Goal: Information Seeking & Learning: Learn about a topic

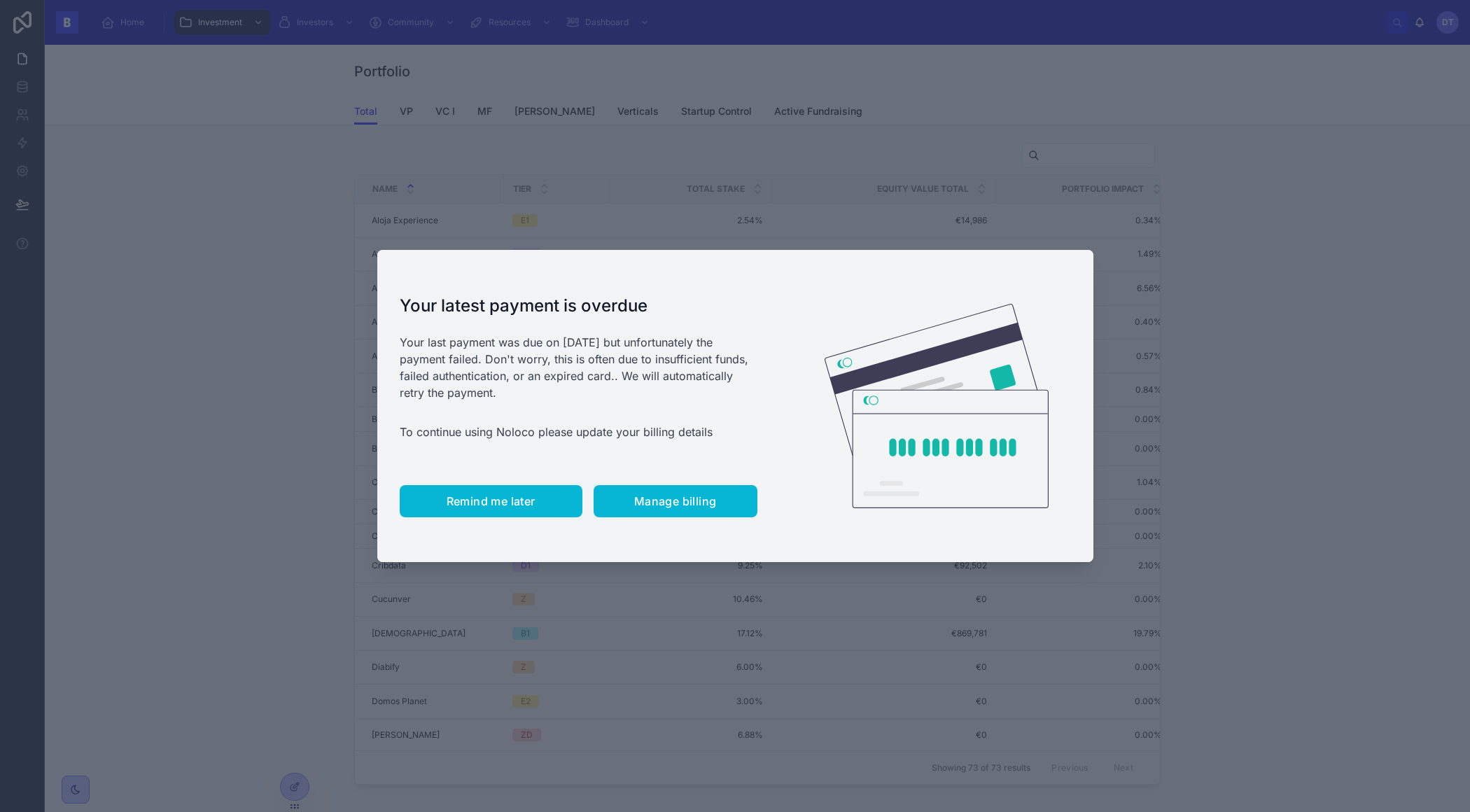
click at [494, 502] on span "Remind me later" at bounding box center [491, 500] width 89 height 14
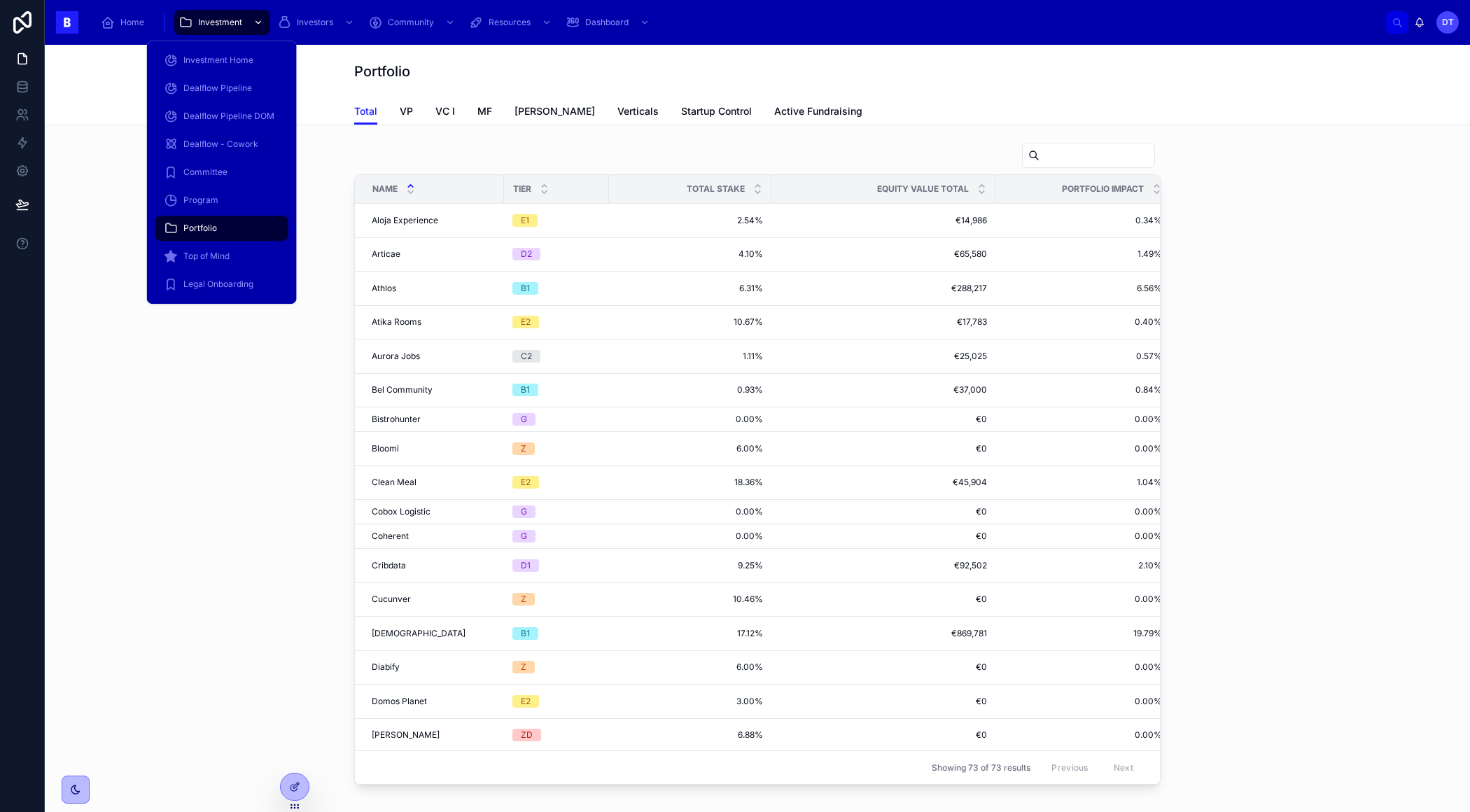
click at [248, 22] on div "scrollable content" at bounding box center [256, 23] width 18 height 23
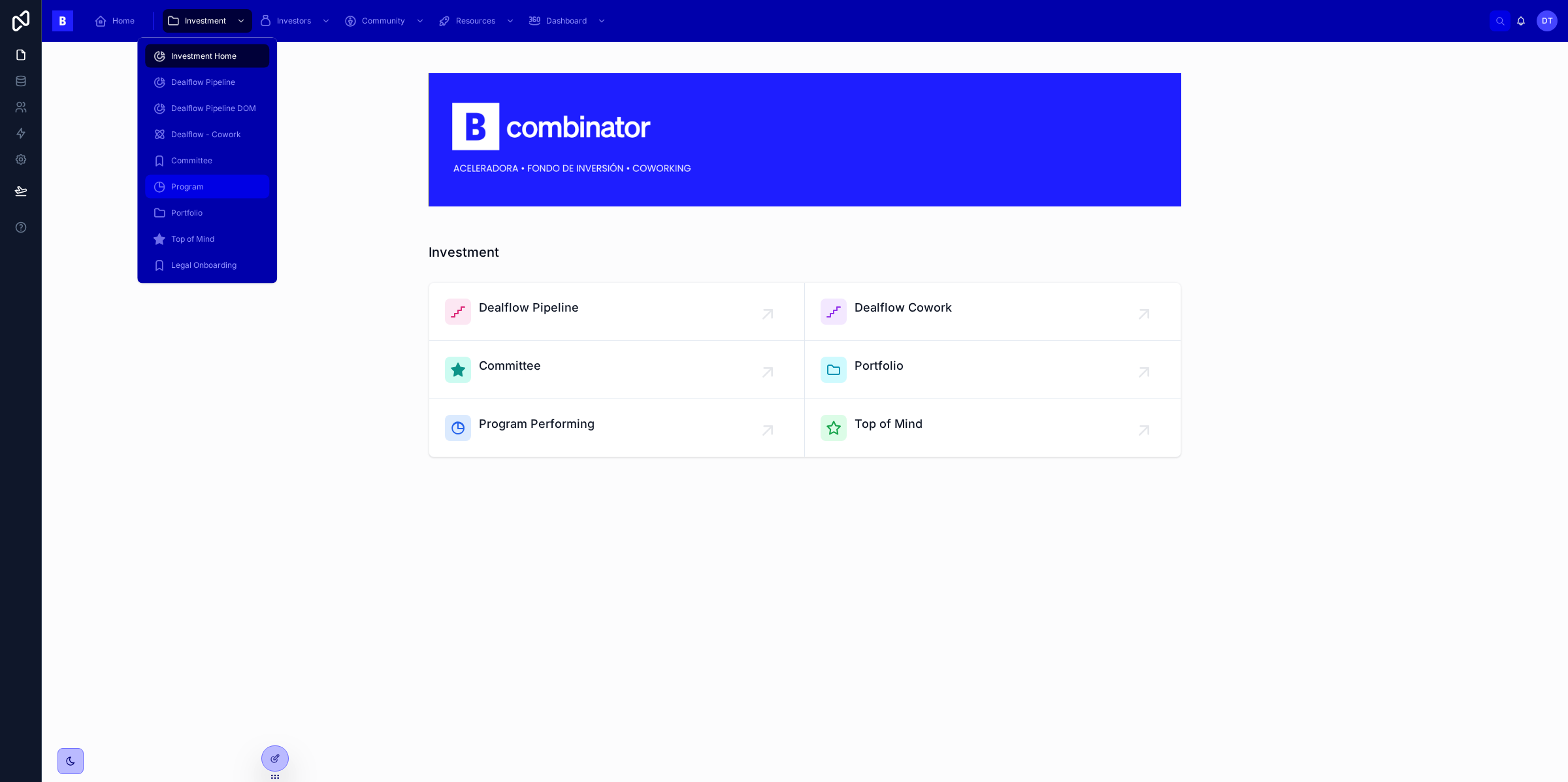
click at [227, 188] on div "Program" at bounding box center [207, 187] width 109 height 21
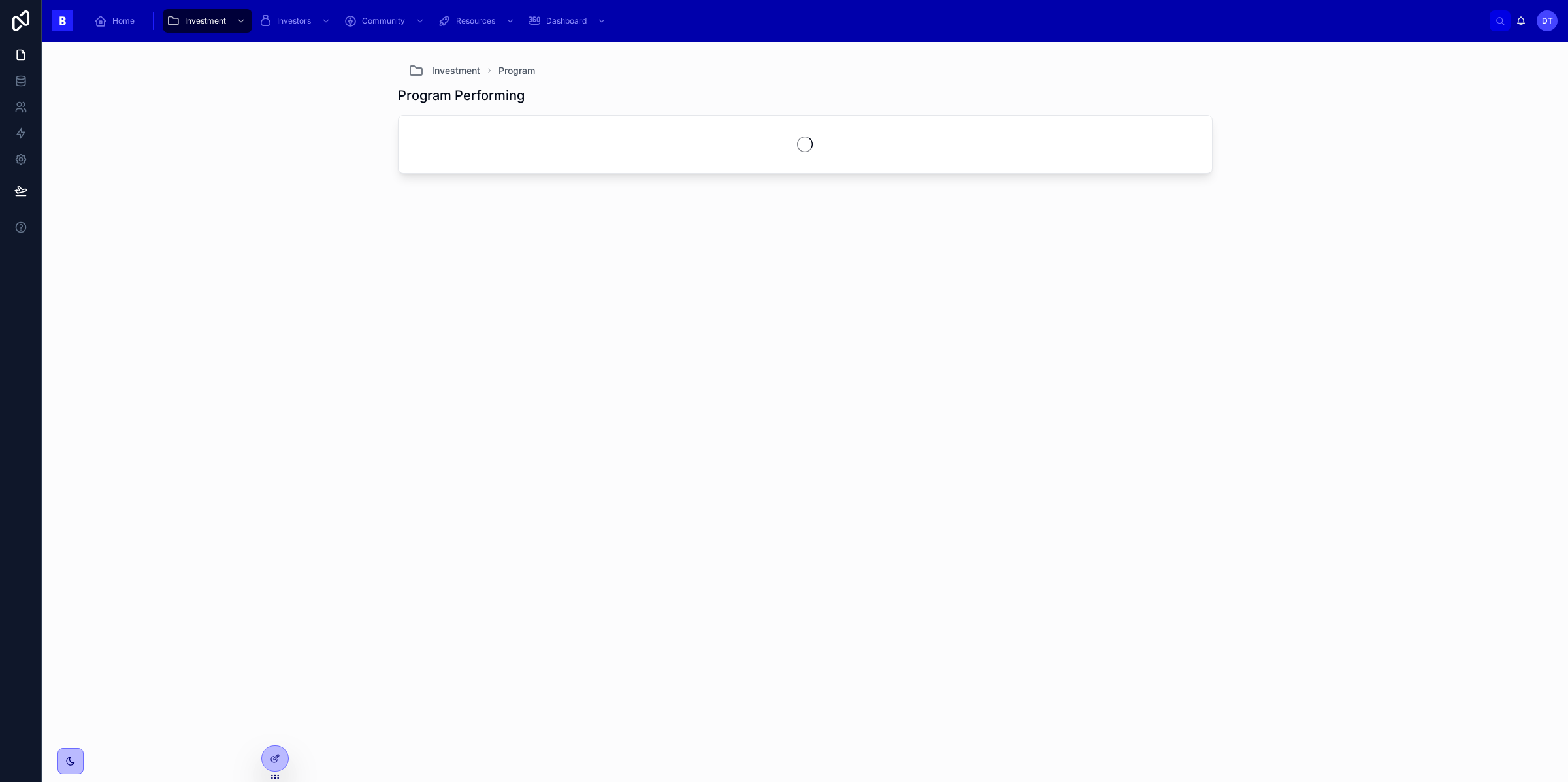
click at [415, 95] on h1 "Program Performing" at bounding box center [461, 95] width 127 height 18
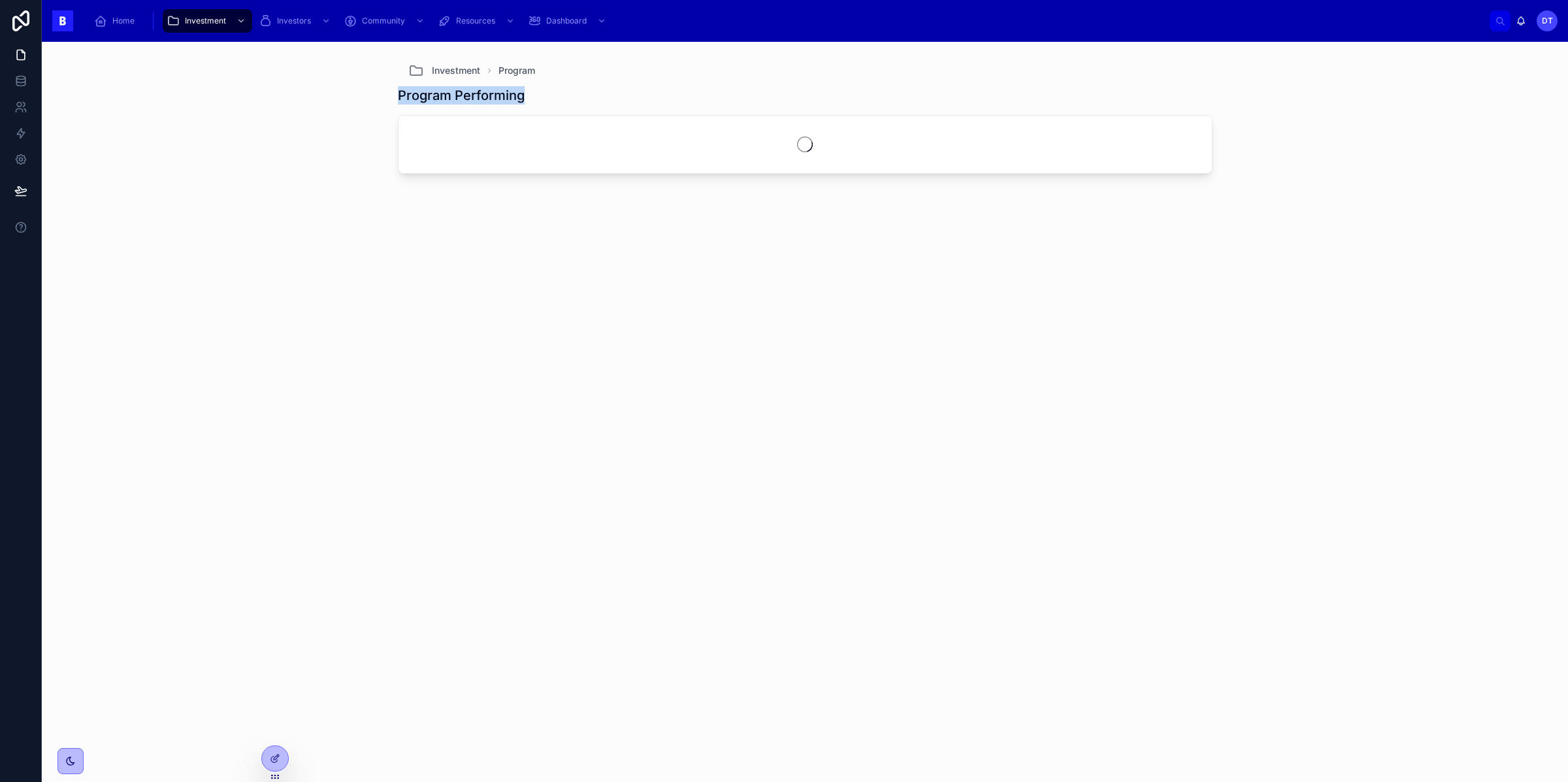
click at [415, 96] on h1 "Program Performing" at bounding box center [461, 95] width 127 height 18
click at [384, 102] on div "Investment Program Program Performing" at bounding box center [805, 412] width 1527 height 741
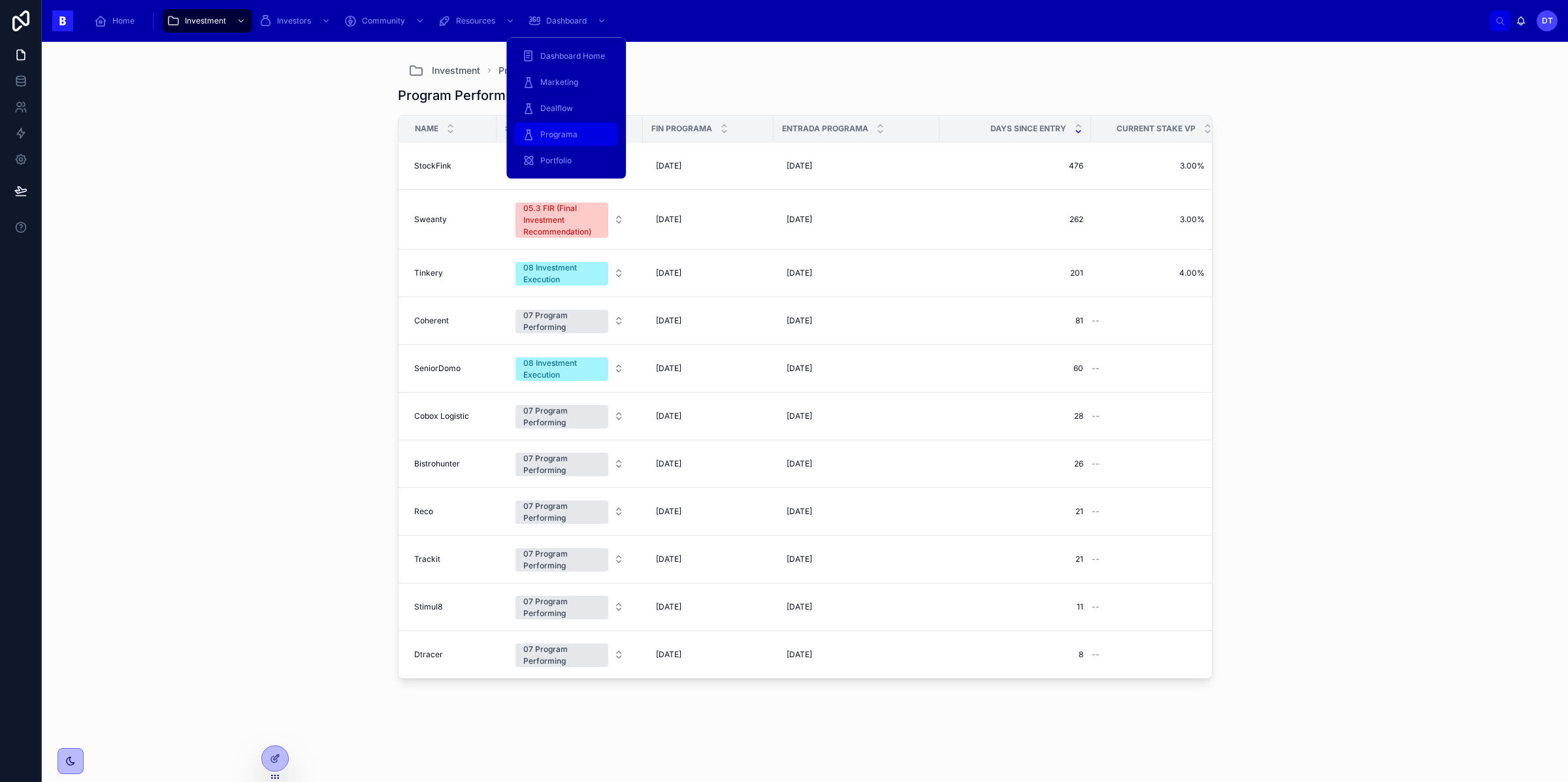
click at [550, 127] on div "Programa" at bounding box center [566, 135] width 89 height 21
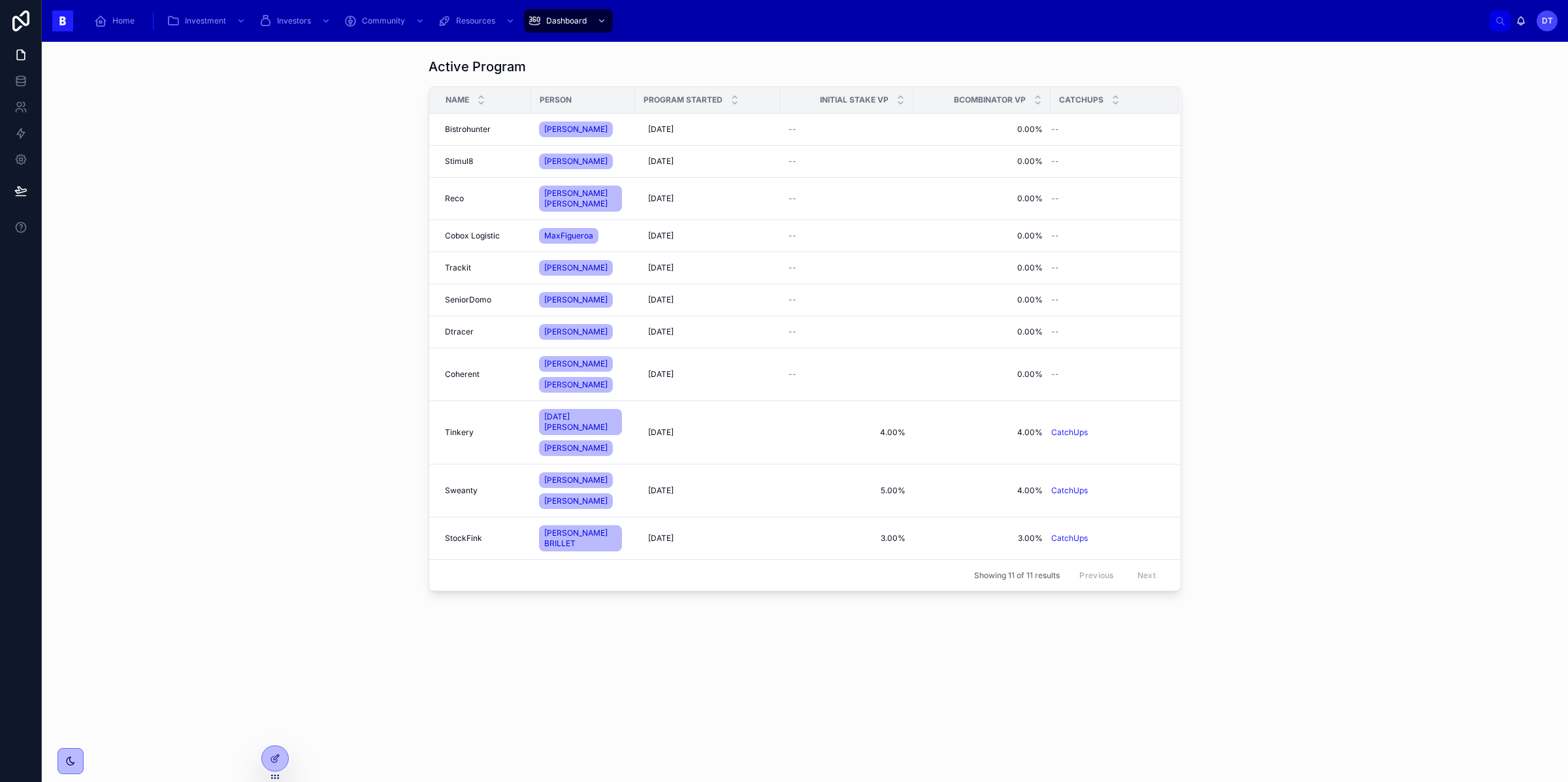
click at [294, 200] on div "Active Program Name Person Program Started Initial Stake VP Bcombinator VP Catc…" at bounding box center [805, 327] width 1506 height 550
click at [458, 429] on span "Tinkery" at bounding box center [459, 433] width 29 height 11
click at [464, 429] on span "Tinkery" at bounding box center [459, 433] width 29 height 11
click at [470, 359] on td "Coherent Coherent" at bounding box center [480, 374] width 102 height 53
click at [454, 329] on span "Dtracer" at bounding box center [459, 332] width 29 height 11
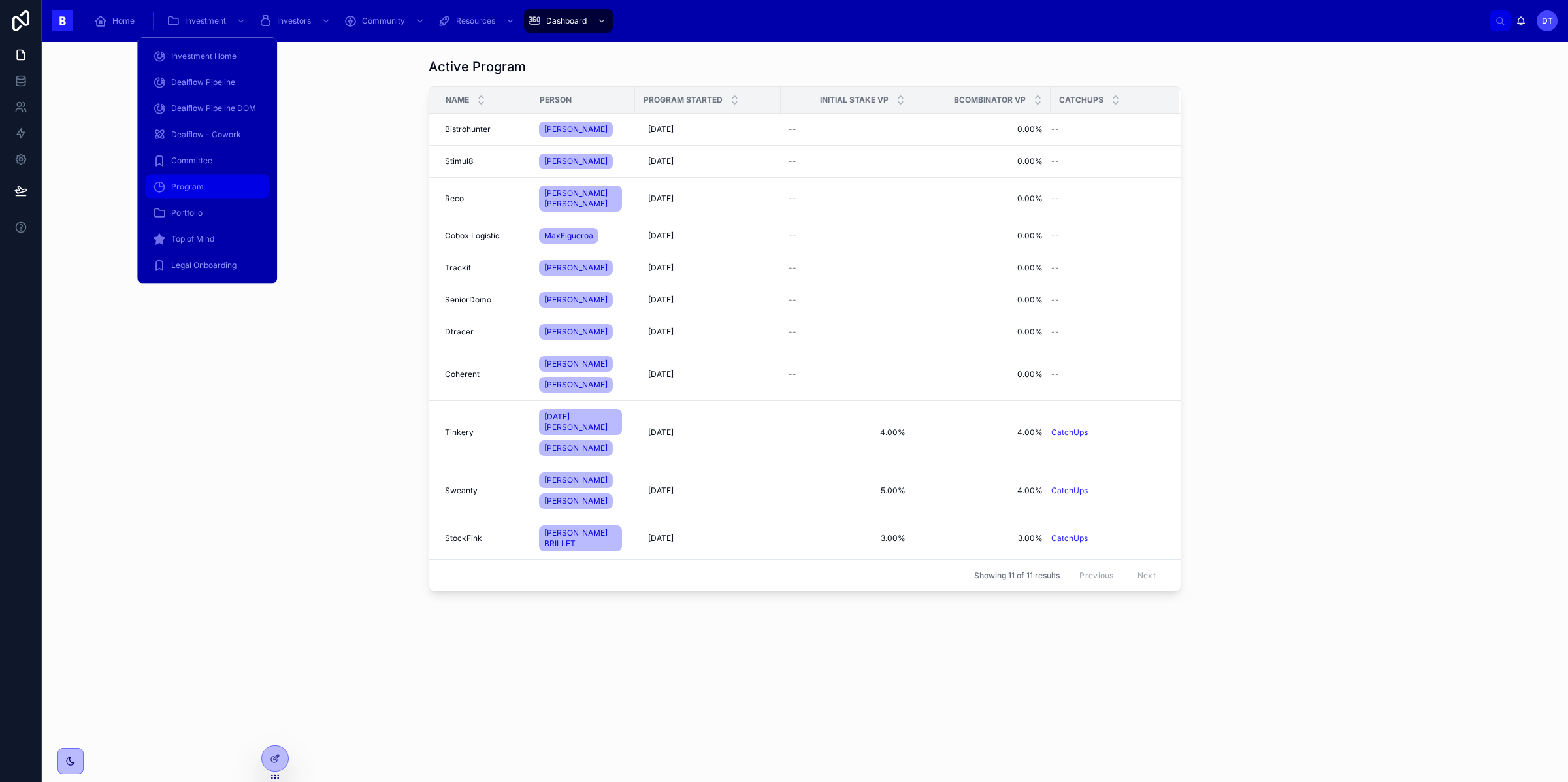
click at [188, 189] on span "Program" at bounding box center [187, 187] width 32 height 11
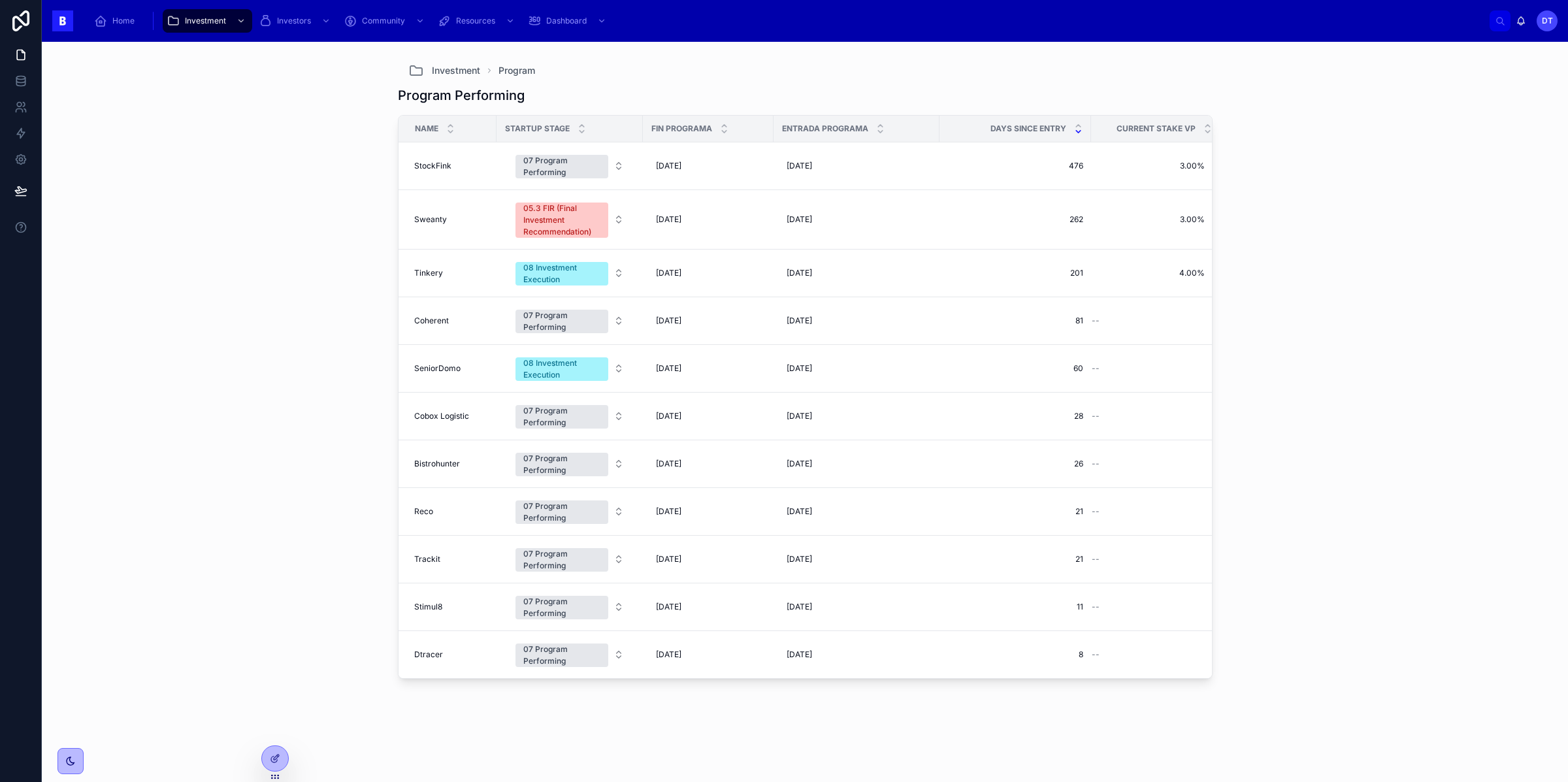
click at [236, 409] on div "Investment Program Program Performing Name Startup Stage Fin Programa Entrada P…" at bounding box center [805, 412] width 1527 height 741
click at [424, 161] on span "StockFink" at bounding box center [433, 166] width 37 height 11
click at [456, 416] on span "Cobox Logistic" at bounding box center [442, 416] width 55 height 11
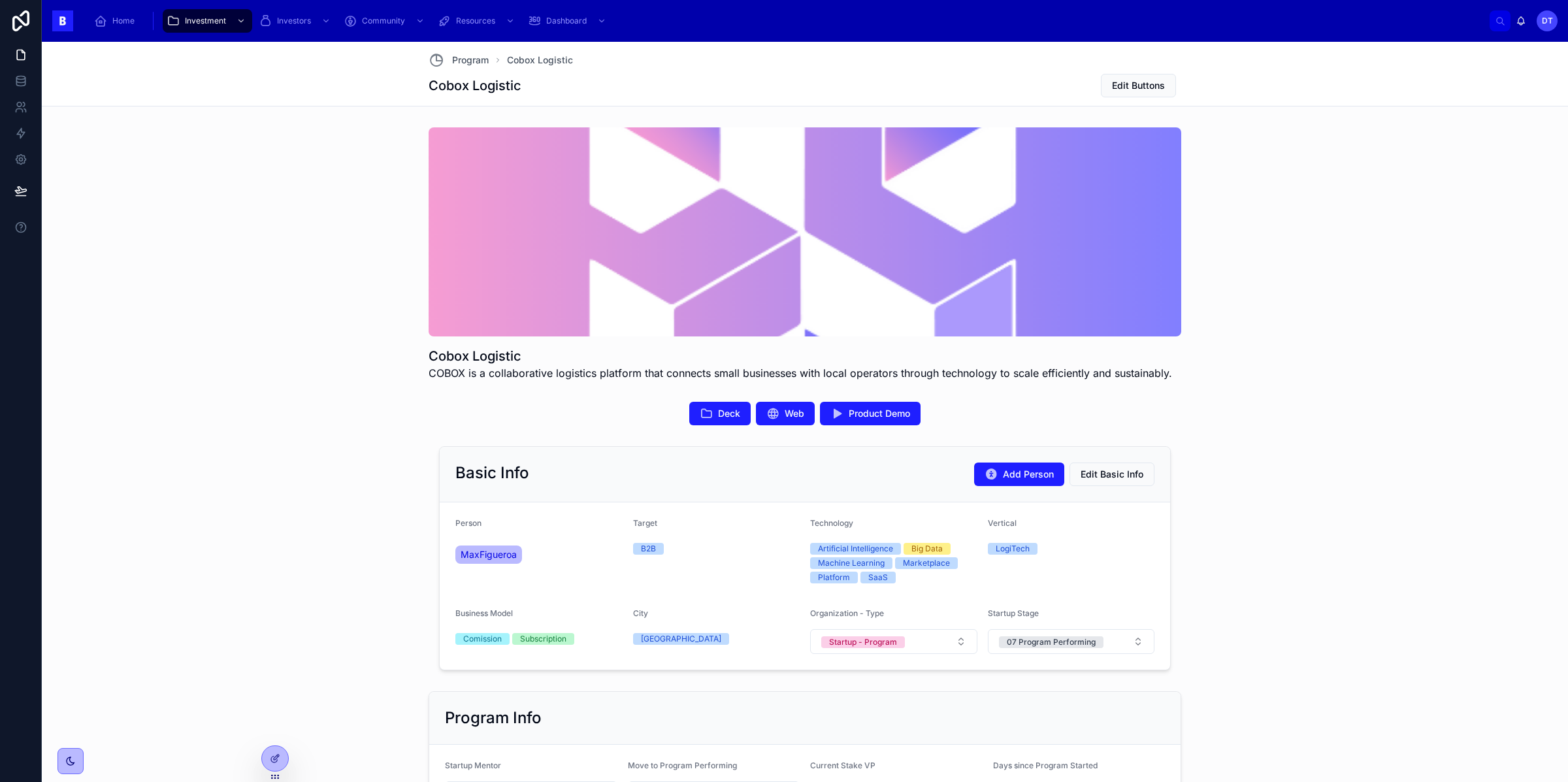
click at [264, 457] on div "Basic Info Add Person Edit Basic Info Person MaxFigueroa Target B2B Technology …" at bounding box center [805, 558] width 1516 height 235
click at [325, 426] on div "Deck Web Product Demo" at bounding box center [805, 414] width 1516 height 34
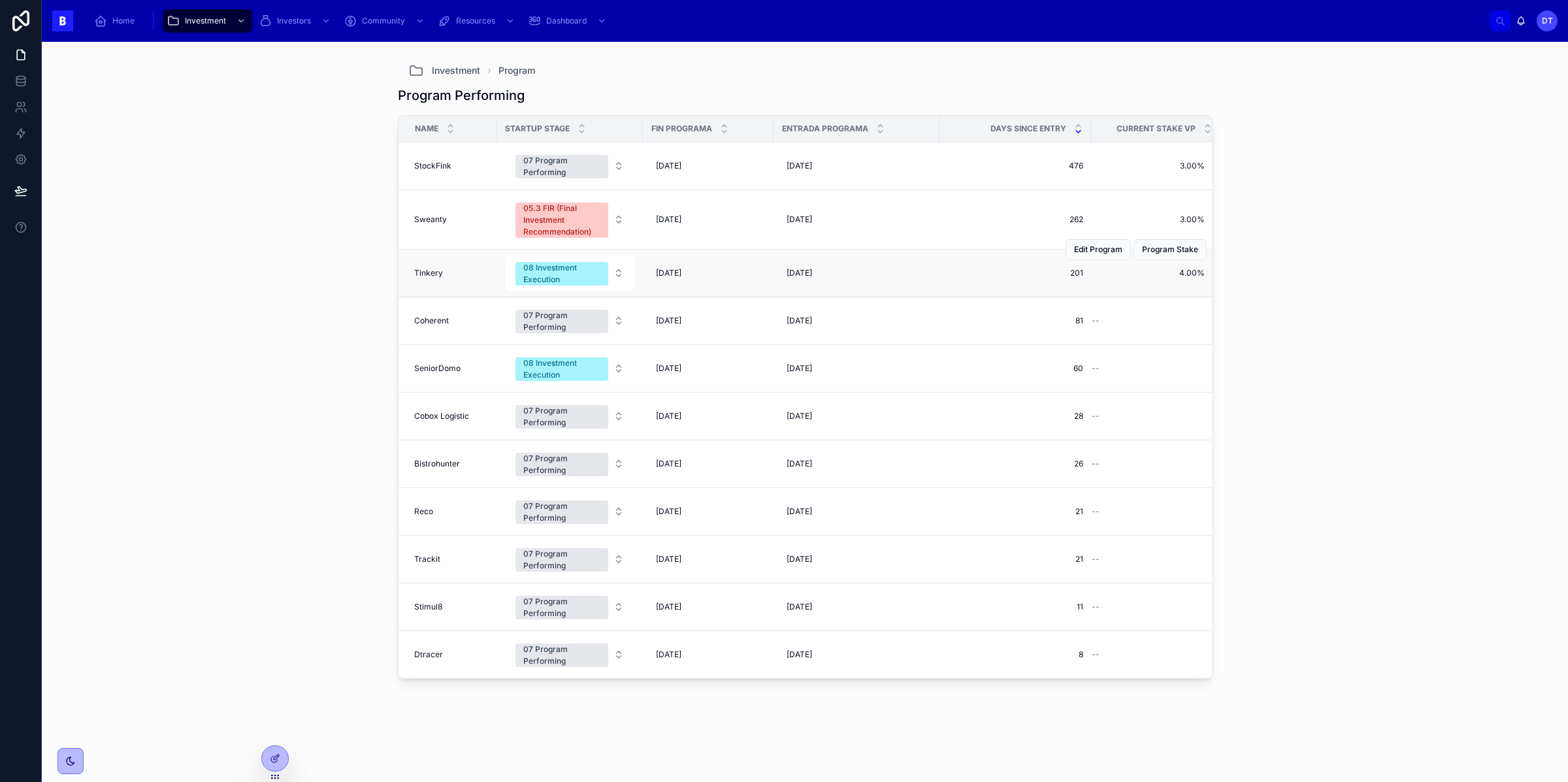
click at [427, 268] on span "Tinkery" at bounding box center [429, 274] width 29 height 11
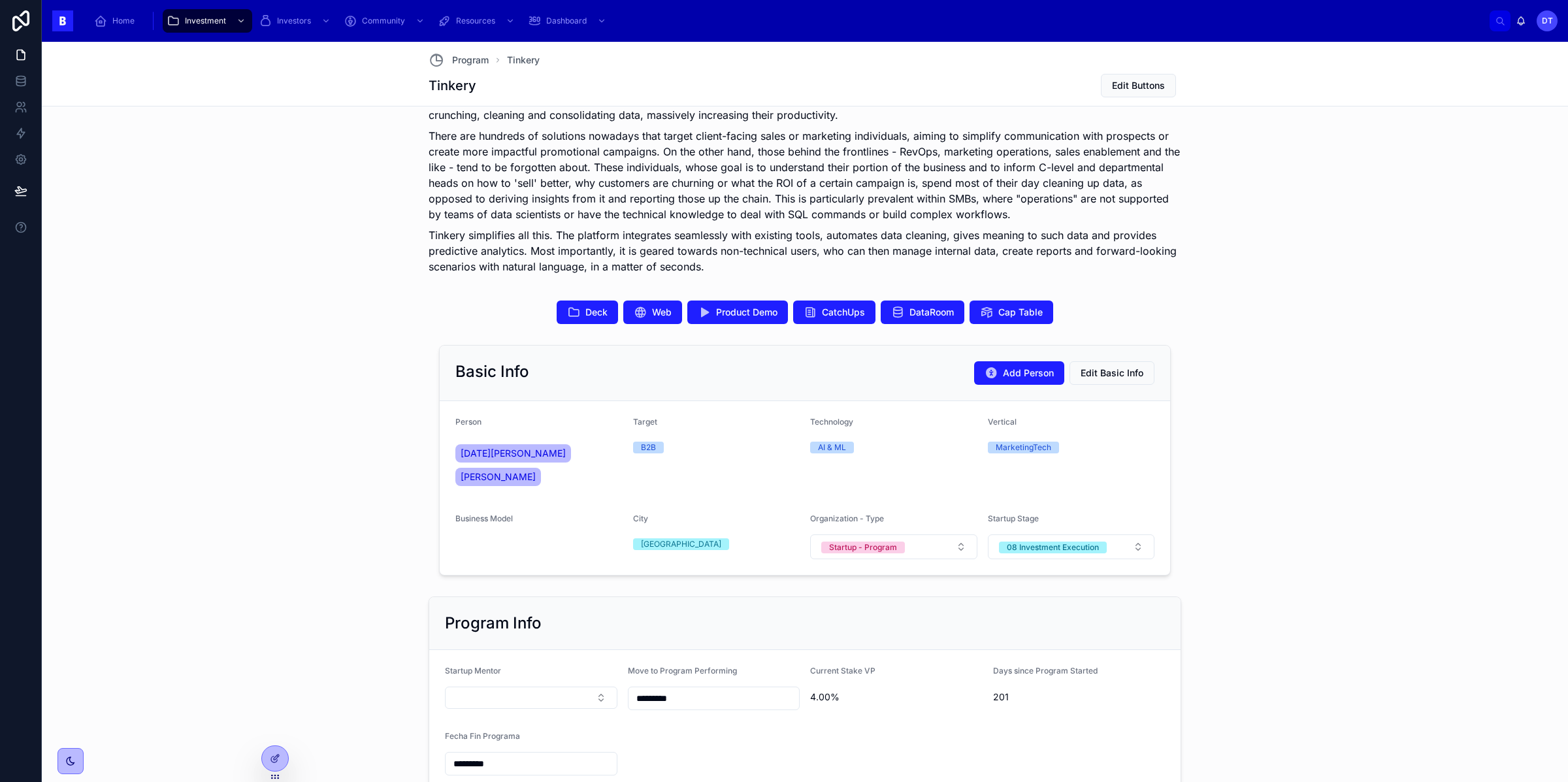
scroll to position [451, 0]
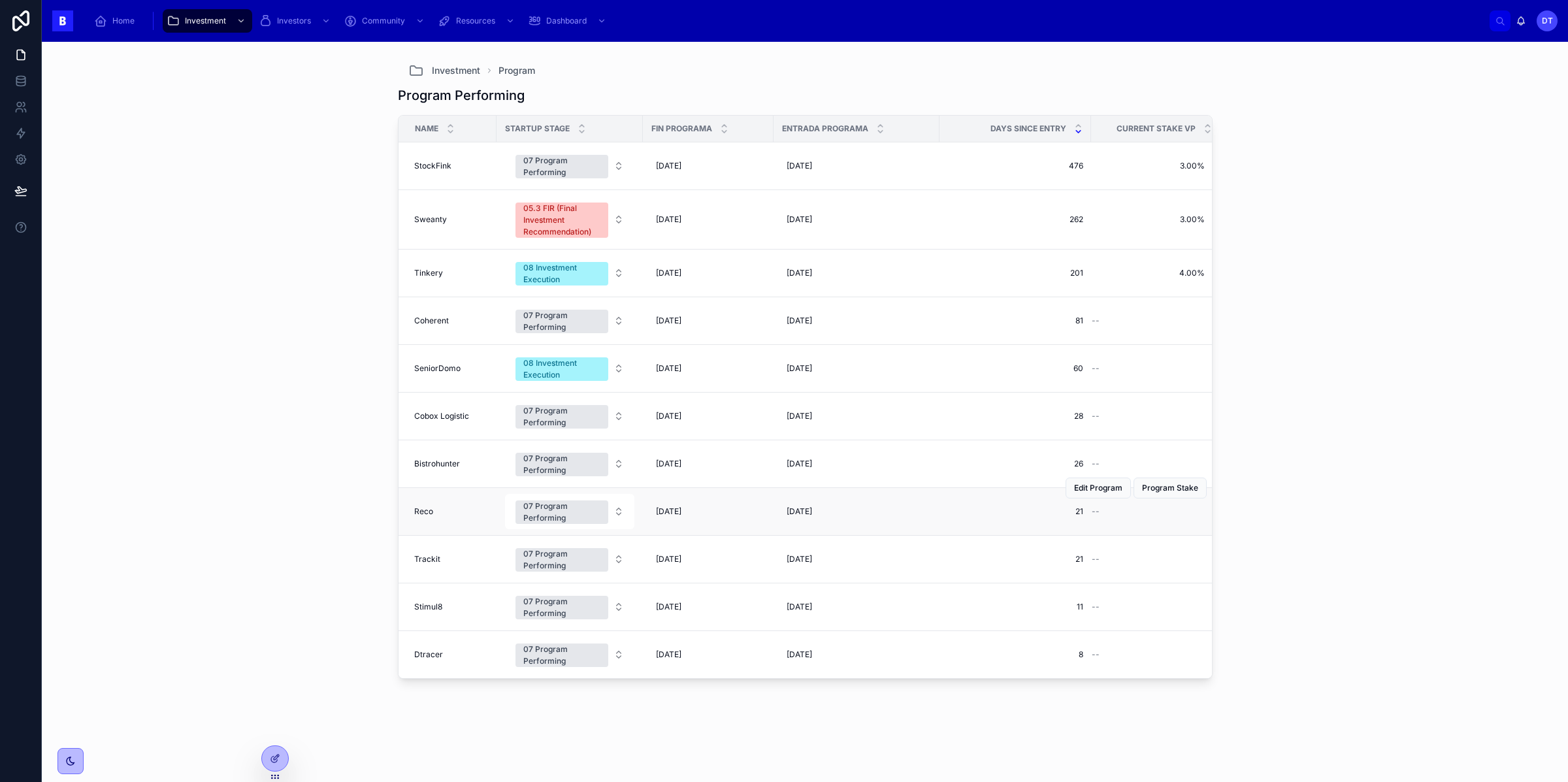
click at [432, 513] on span "Reco" at bounding box center [424, 512] width 19 height 11
click at [430, 369] on span "SeniorDomo" at bounding box center [437, 369] width 46 height 11
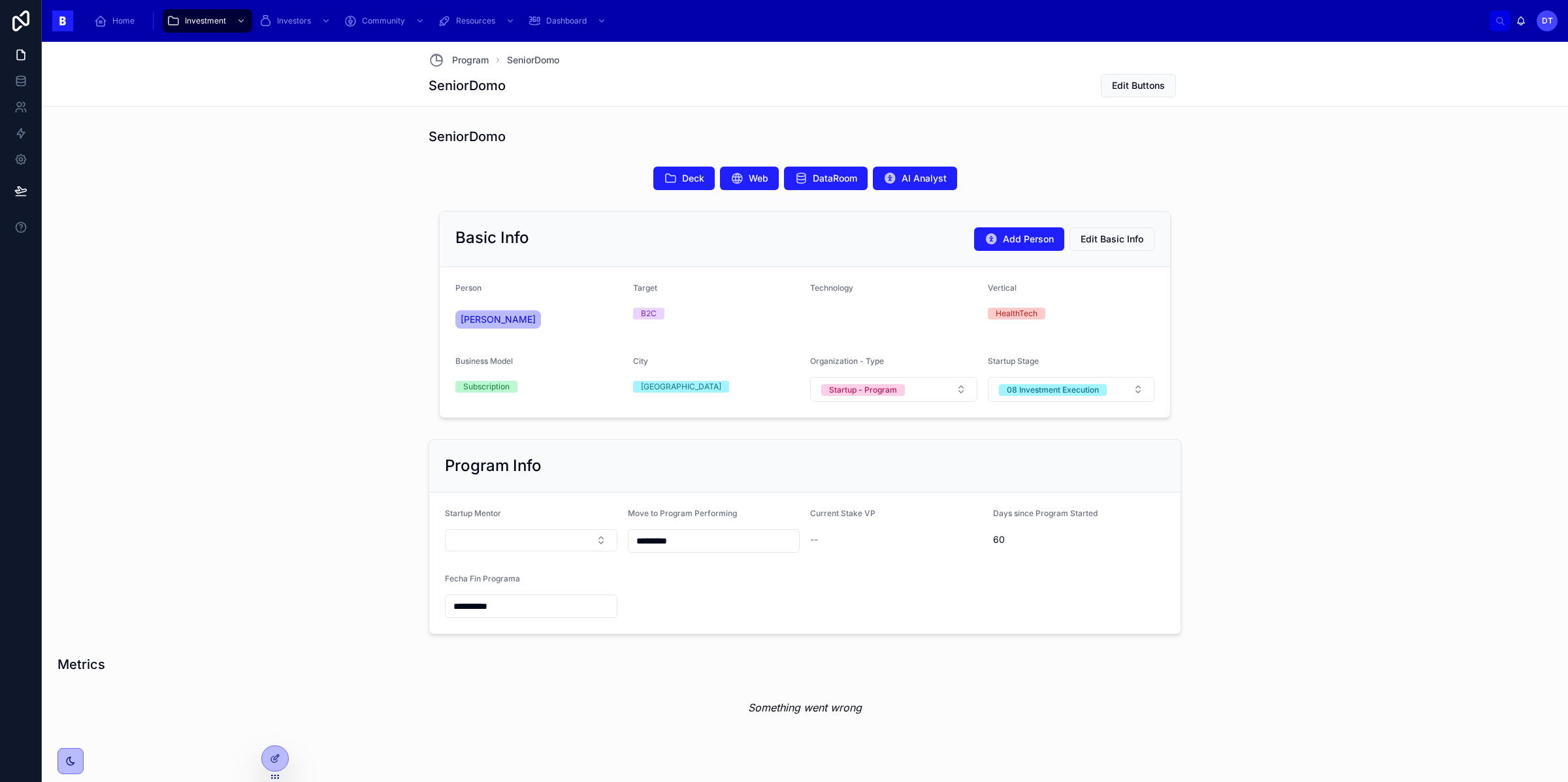
scroll to position [38, 0]
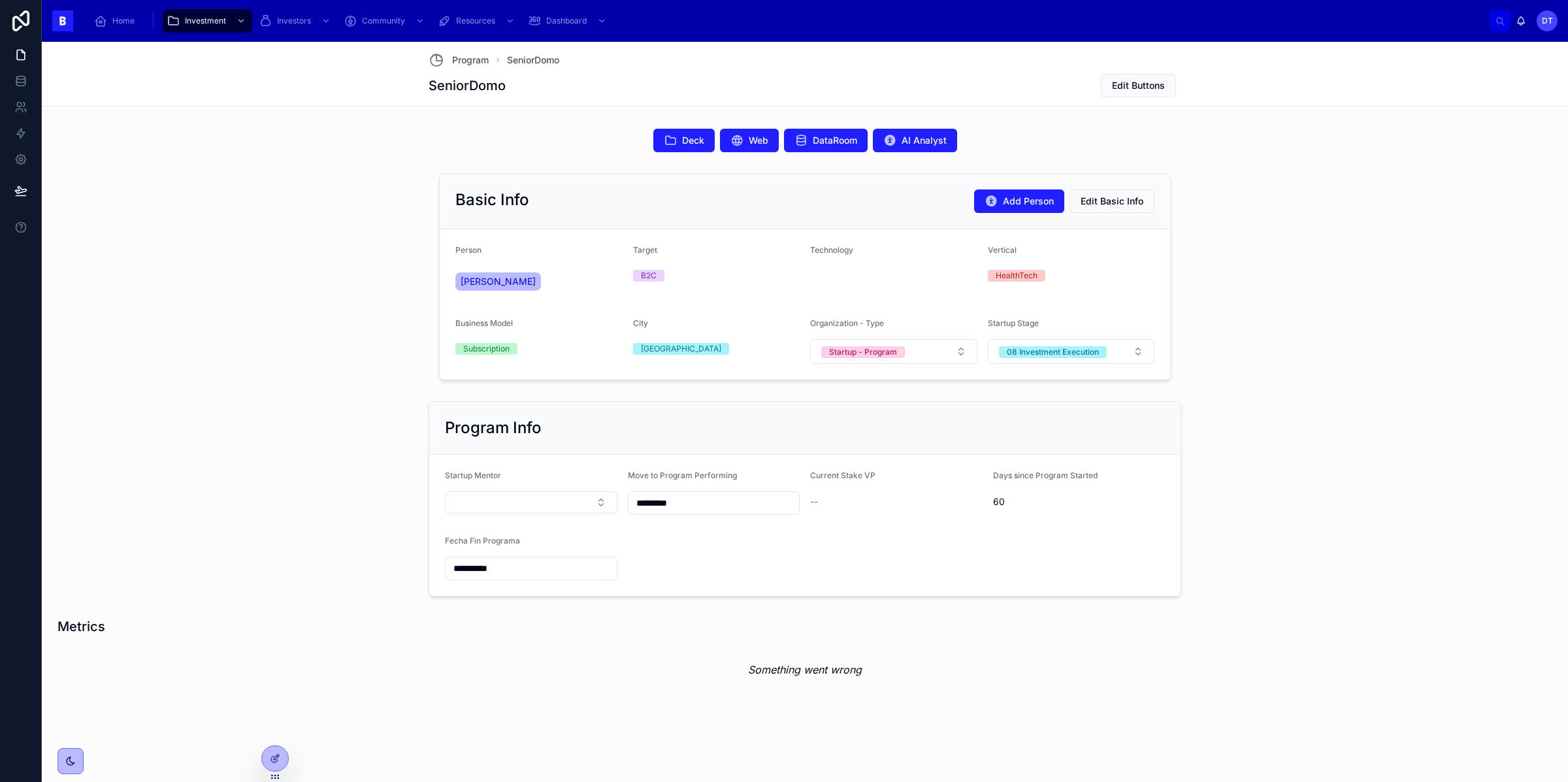
click at [800, 679] on div "Something went wrong" at bounding box center [805, 670] width 1495 height 47
click at [805, 677] on em "Something went wrong" at bounding box center [805, 670] width 114 height 16
click at [759, 659] on div "Something went wrong" at bounding box center [805, 670] width 1495 height 47
click at [282, 754] on div at bounding box center [275, 758] width 26 height 25
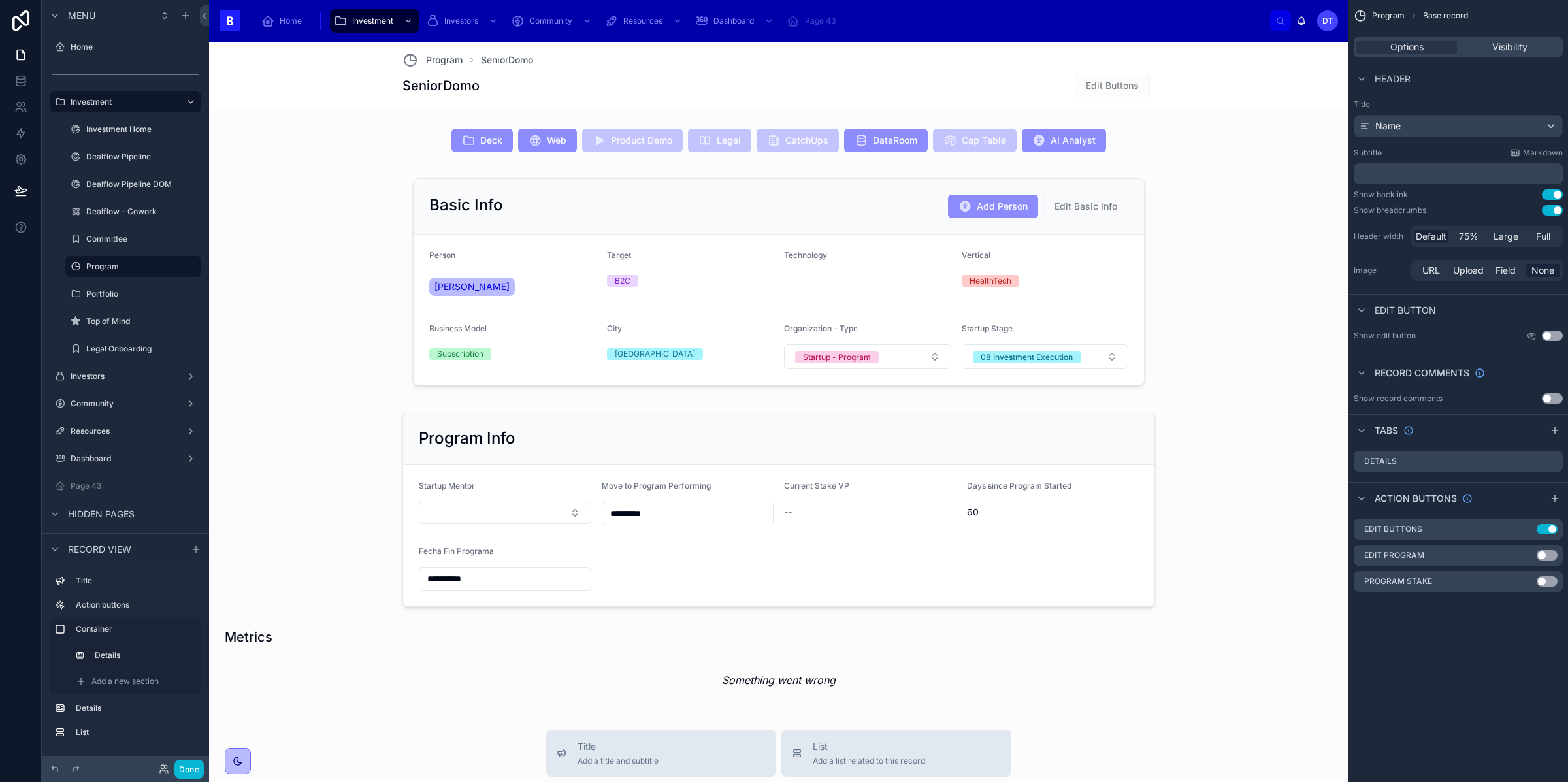
scroll to position [231, 0]
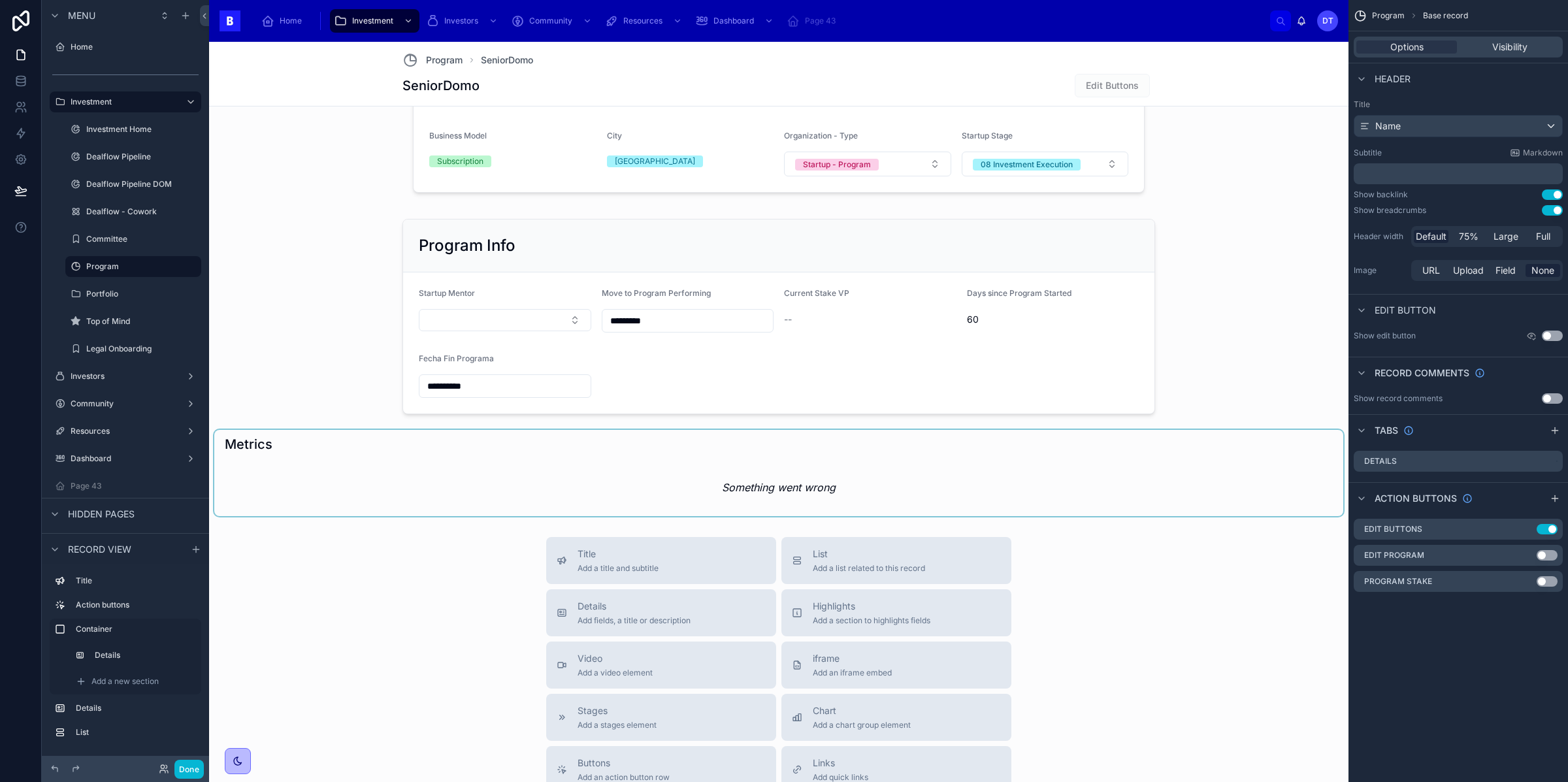
click at [479, 450] on div at bounding box center [779, 473] width 1129 height 86
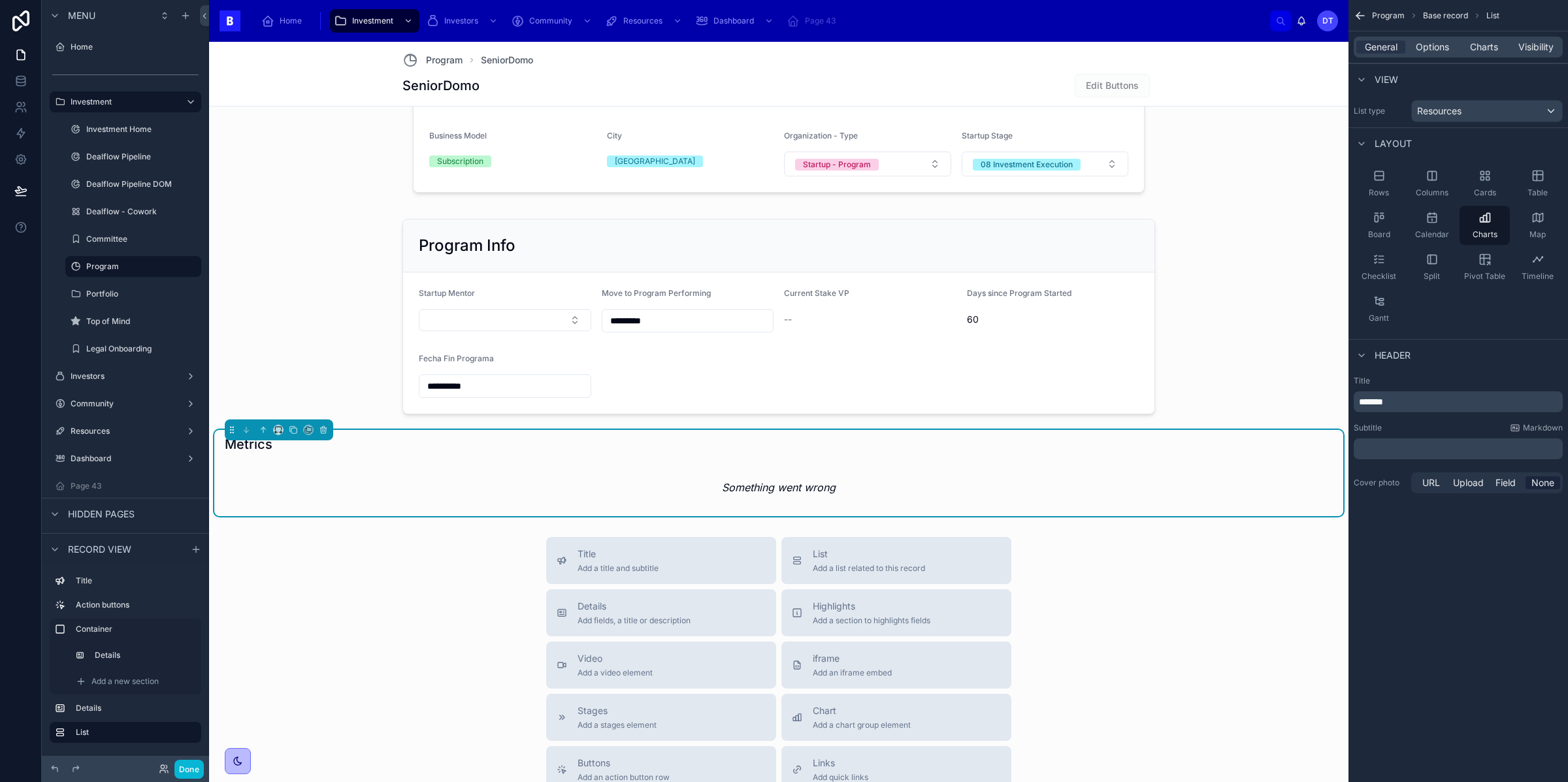
click at [403, 629] on div "Title Add a title and subtitle List Add a list related to this record Details A…" at bounding box center [779, 770] width 1139 height 466
click at [183, 757] on button "Done" at bounding box center [189, 770] width 30 height 19
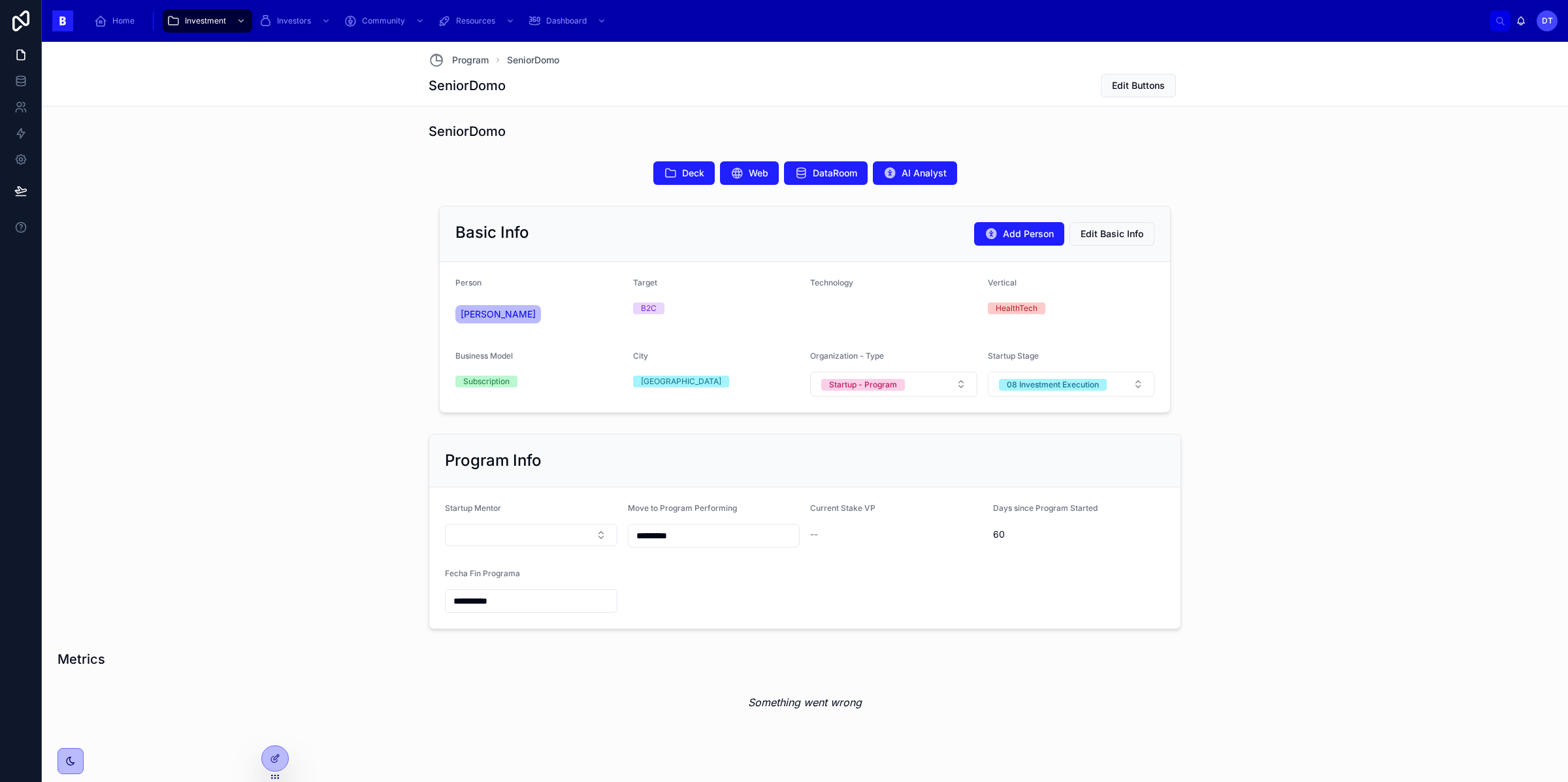
scroll to position [38, 0]
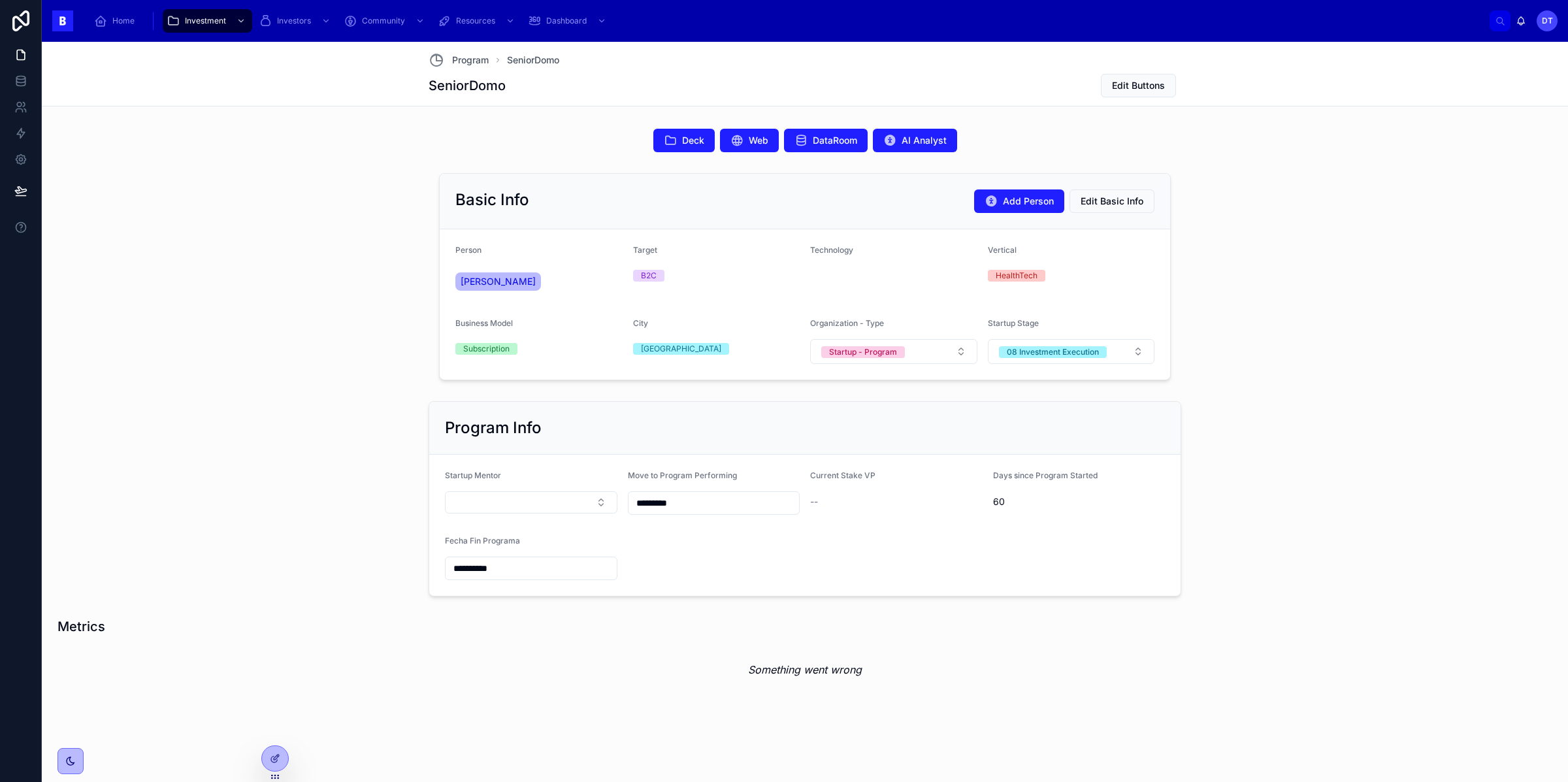
click at [777, 660] on div "Something went wrong" at bounding box center [805, 670] width 1495 height 47
click at [280, 751] on div at bounding box center [275, 758] width 26 height 25
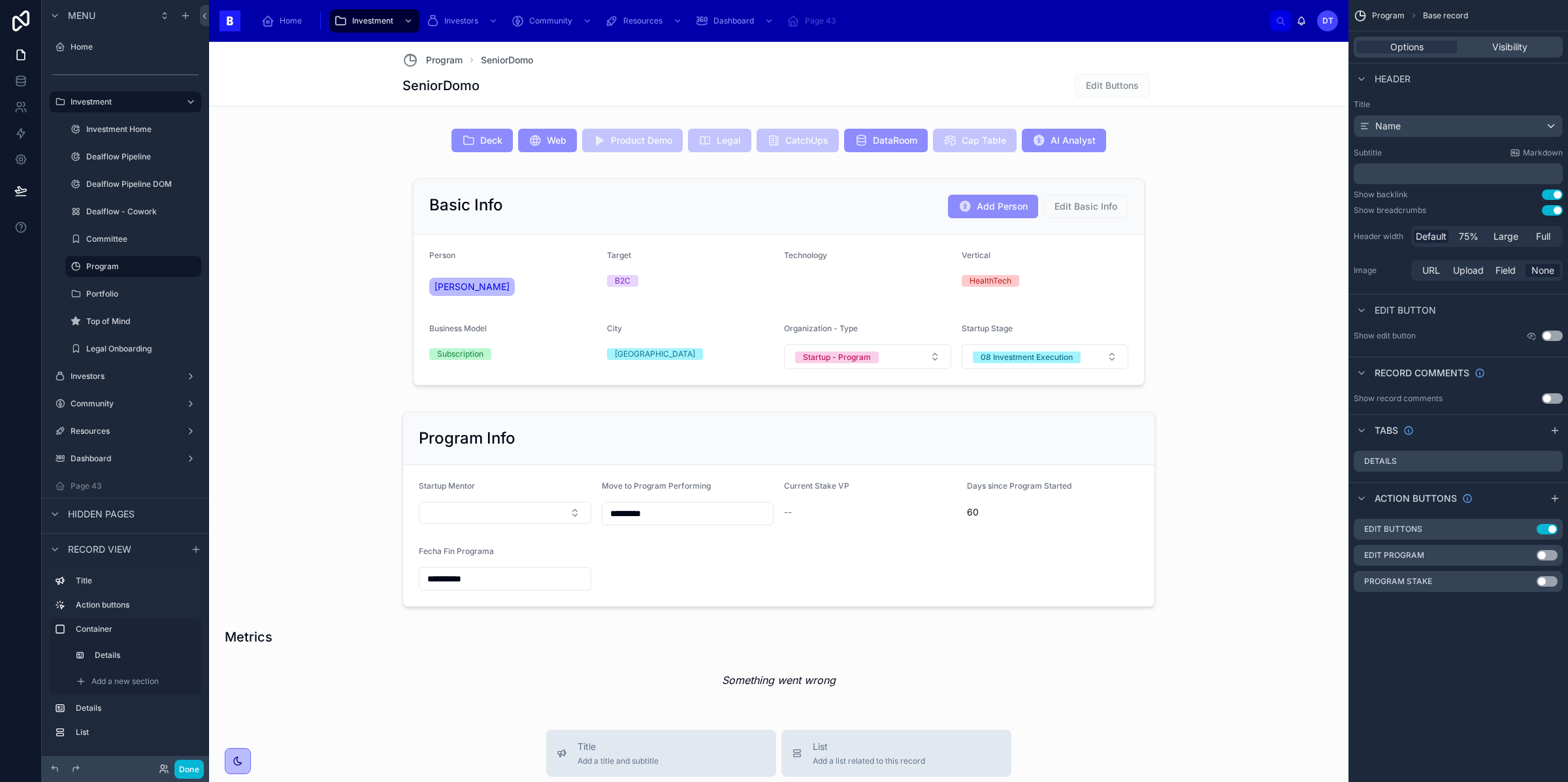
click at [784, 700] on div at bounding box center [779, 666] width 1129 height 86
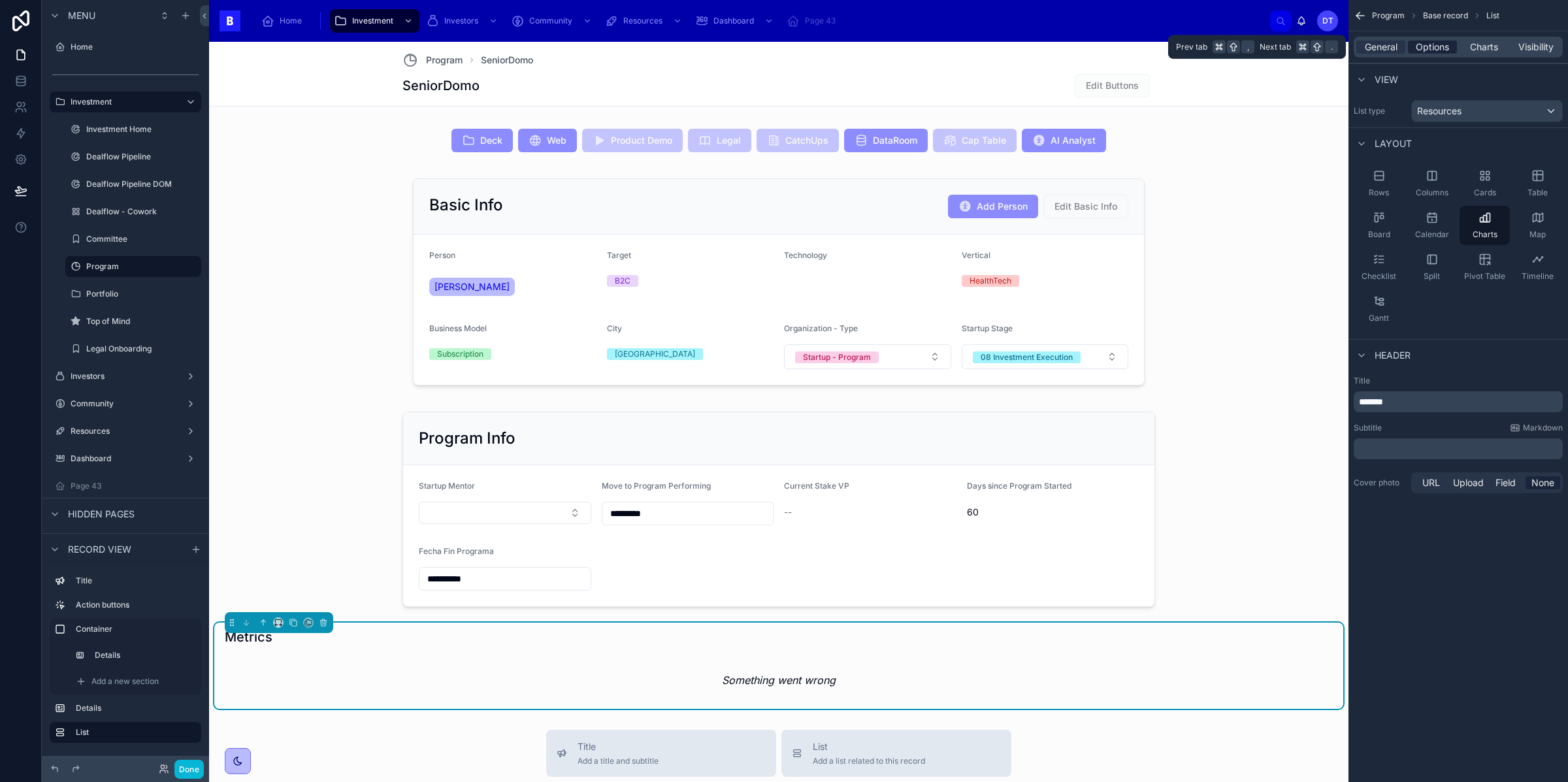
click at [1372, 45] on span "Options" at bounding box center [1433, 46] width 33 height 13
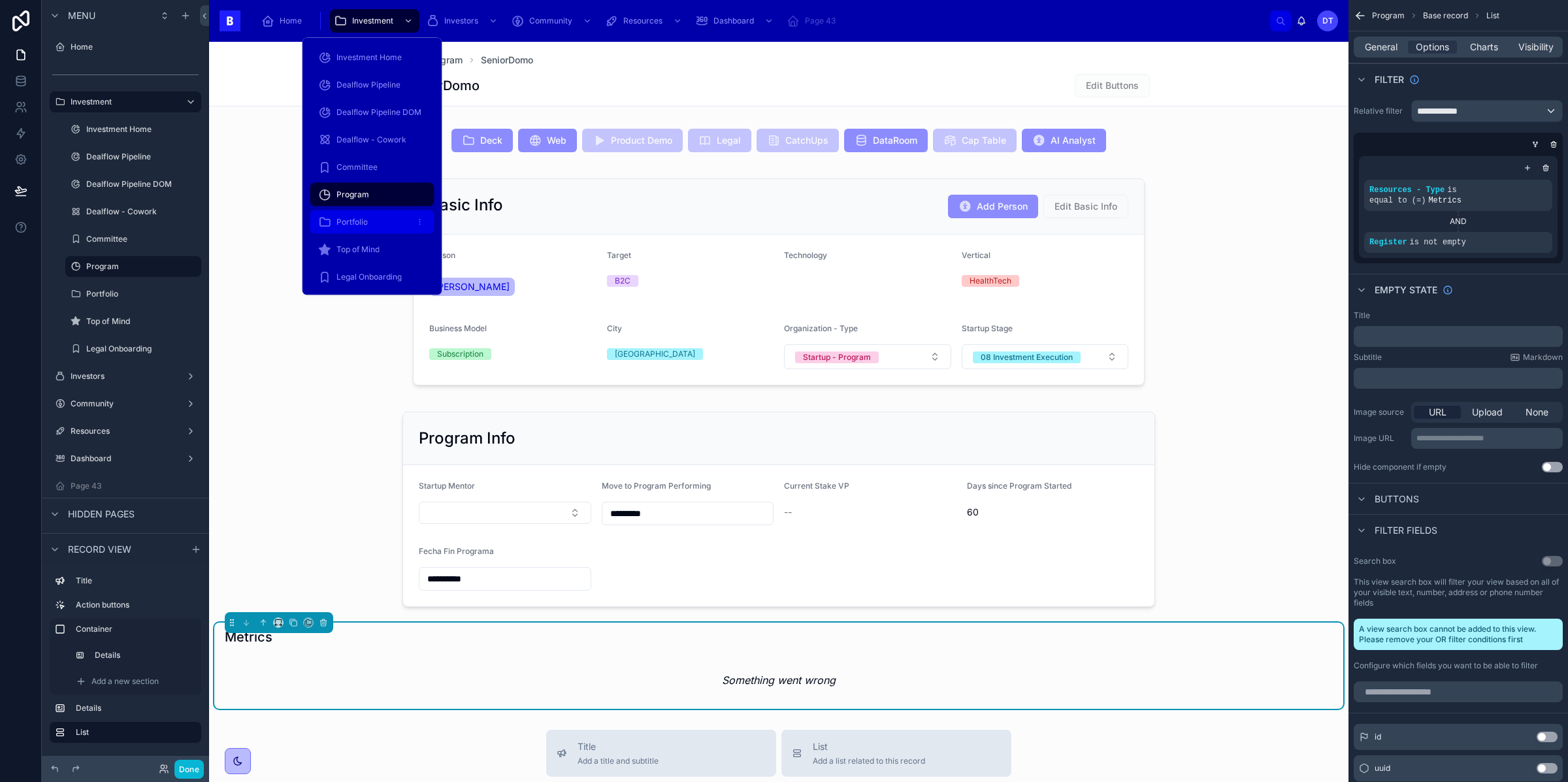
click at [365, 222] on span "Portfolio" at bounding box center [352, 223] width 32 height 11
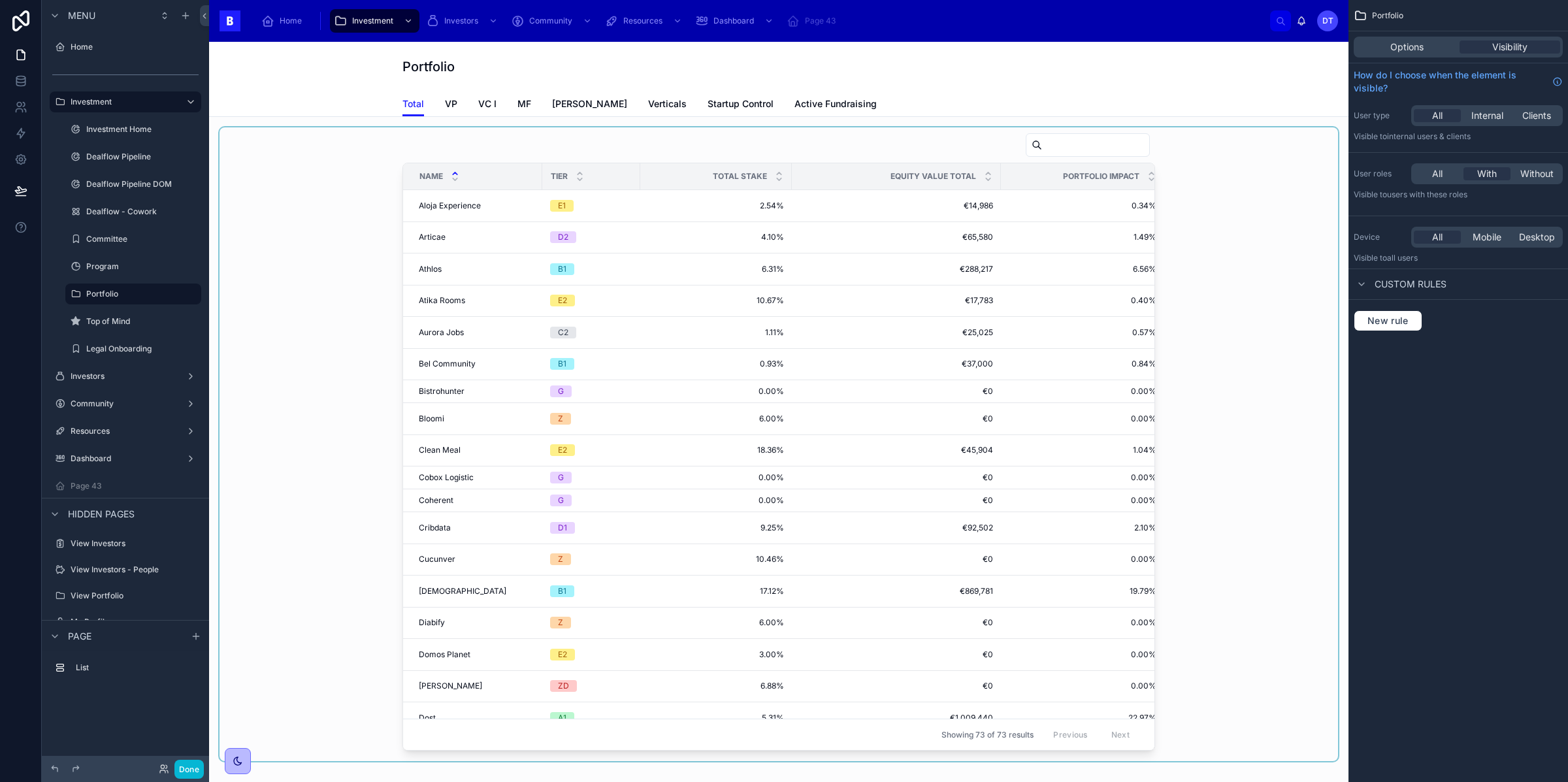
click at [461, 210] on div at bounding box center [779, 444] width 1118 height 634
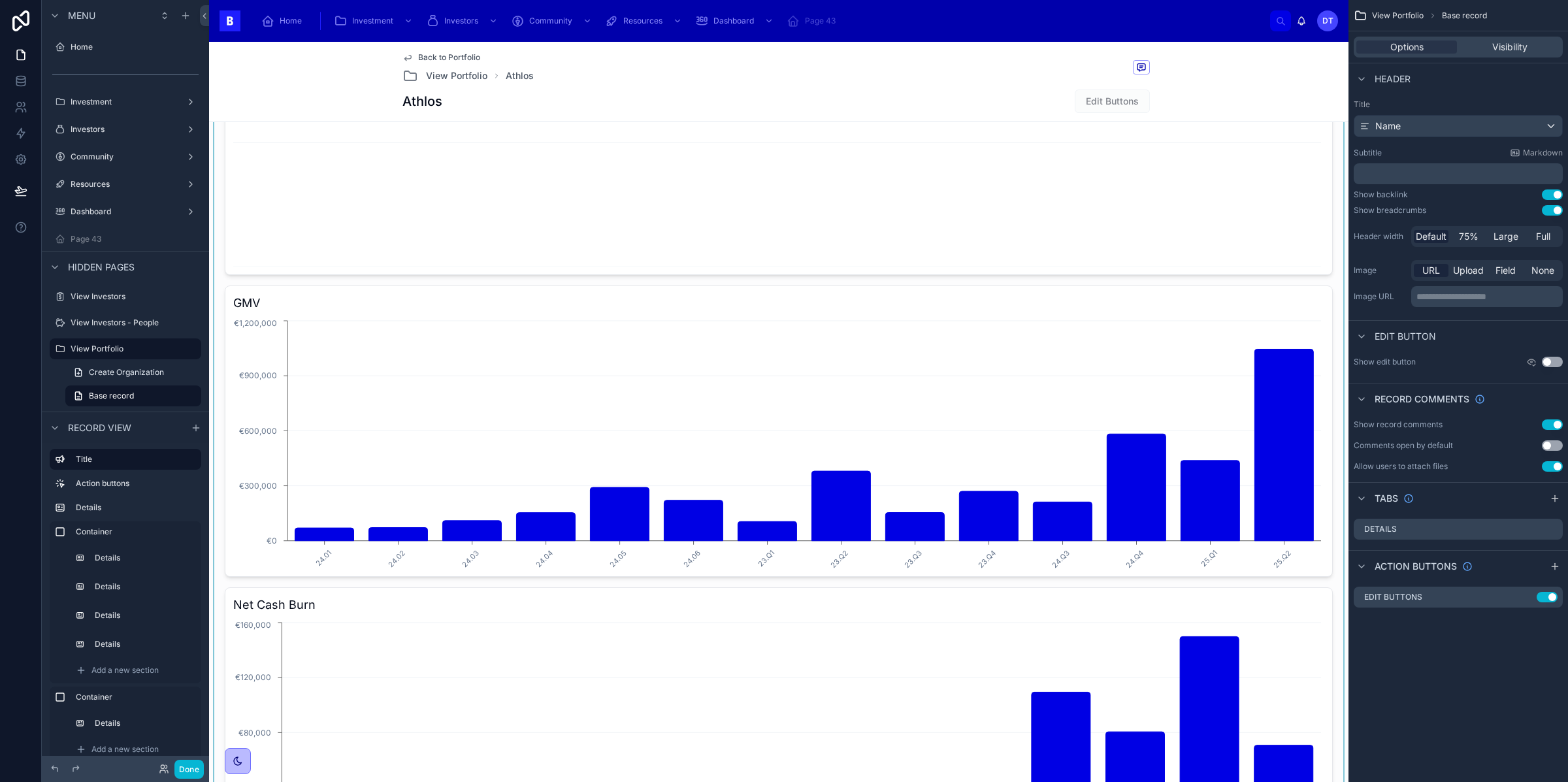
scroll to position [2058, 0]
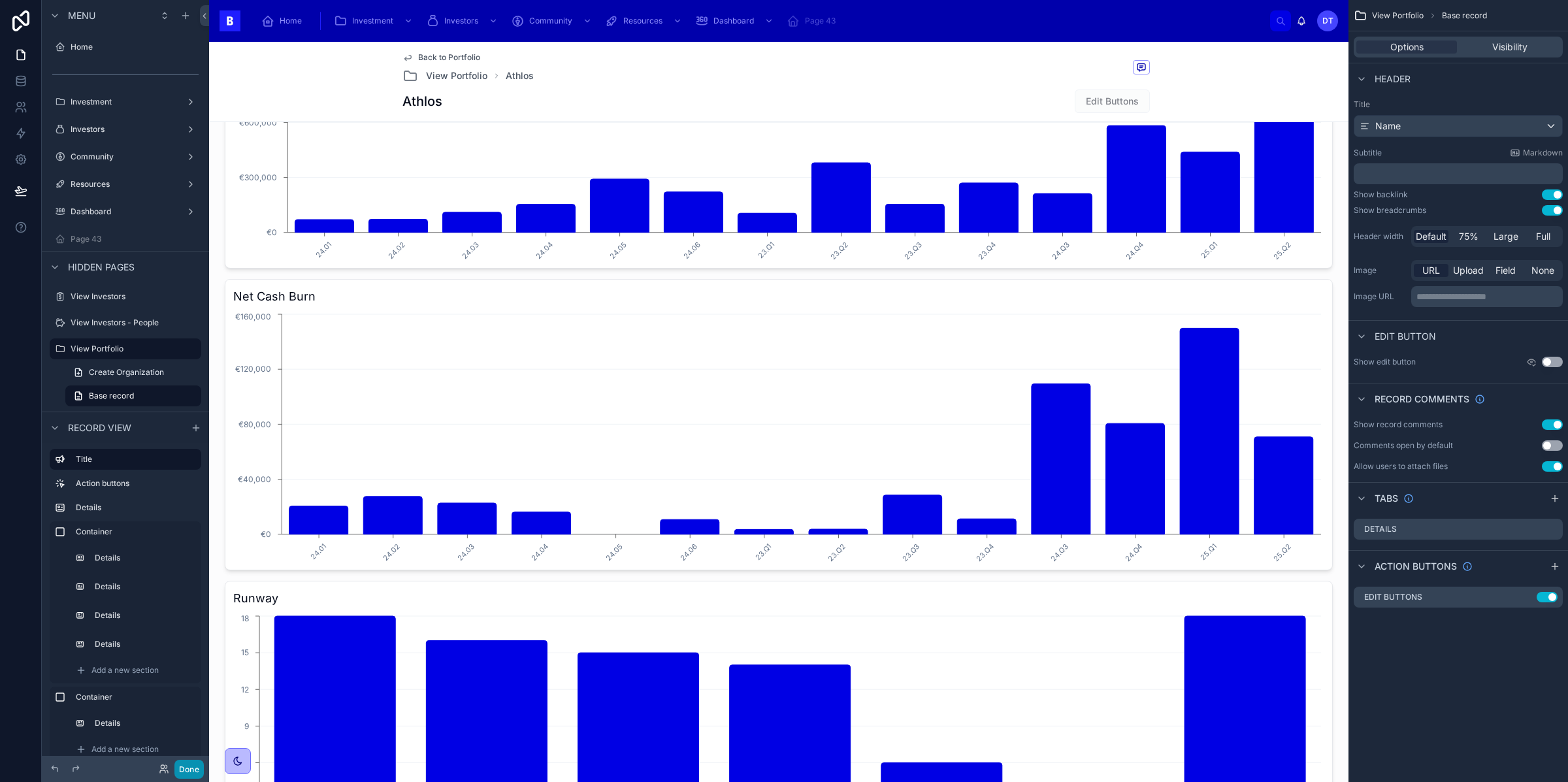
click at [186, 757] on button "Done" at bounding box center [189, 770] width 30 height 19
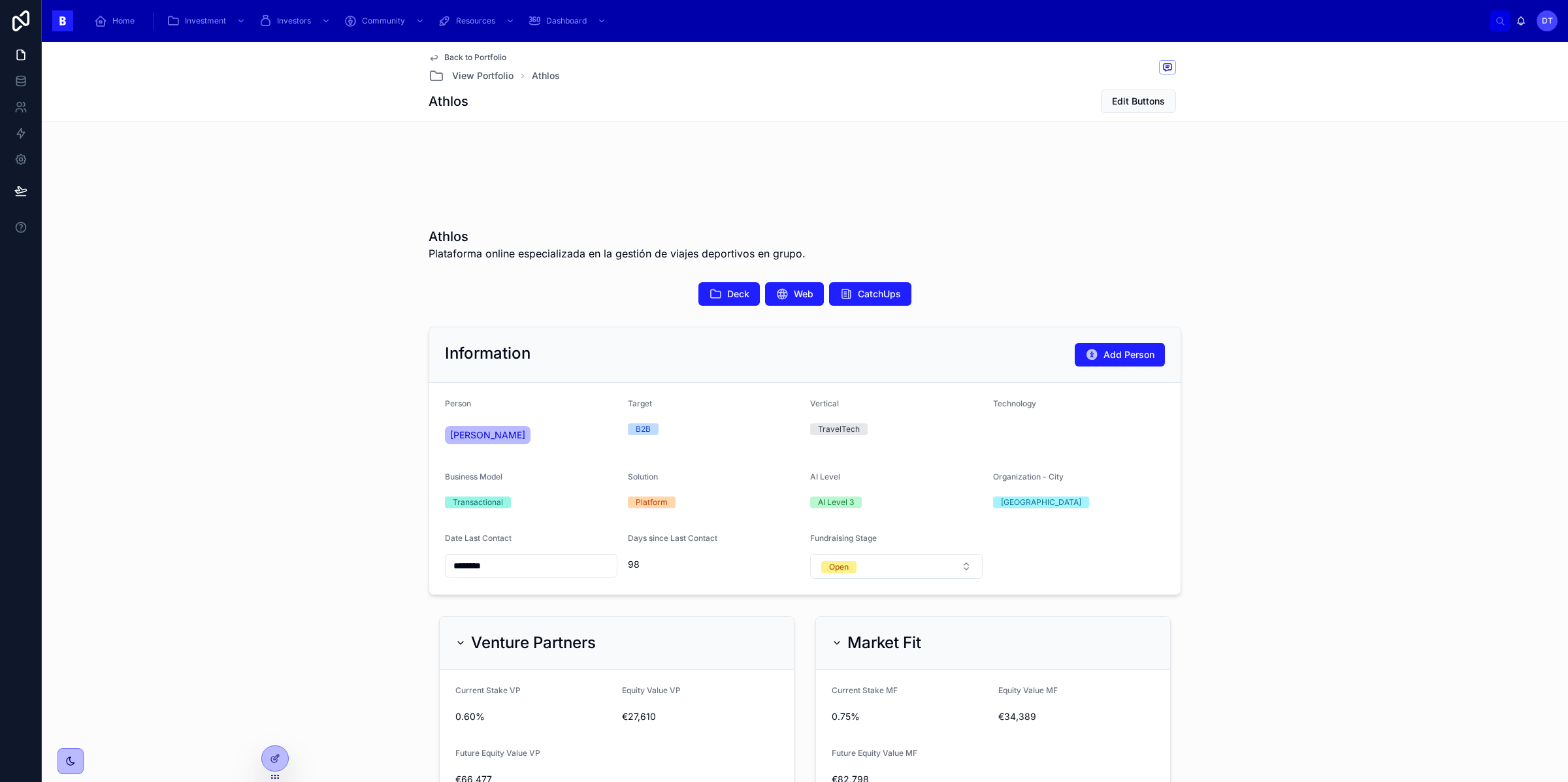
scroll to position [0, 0]
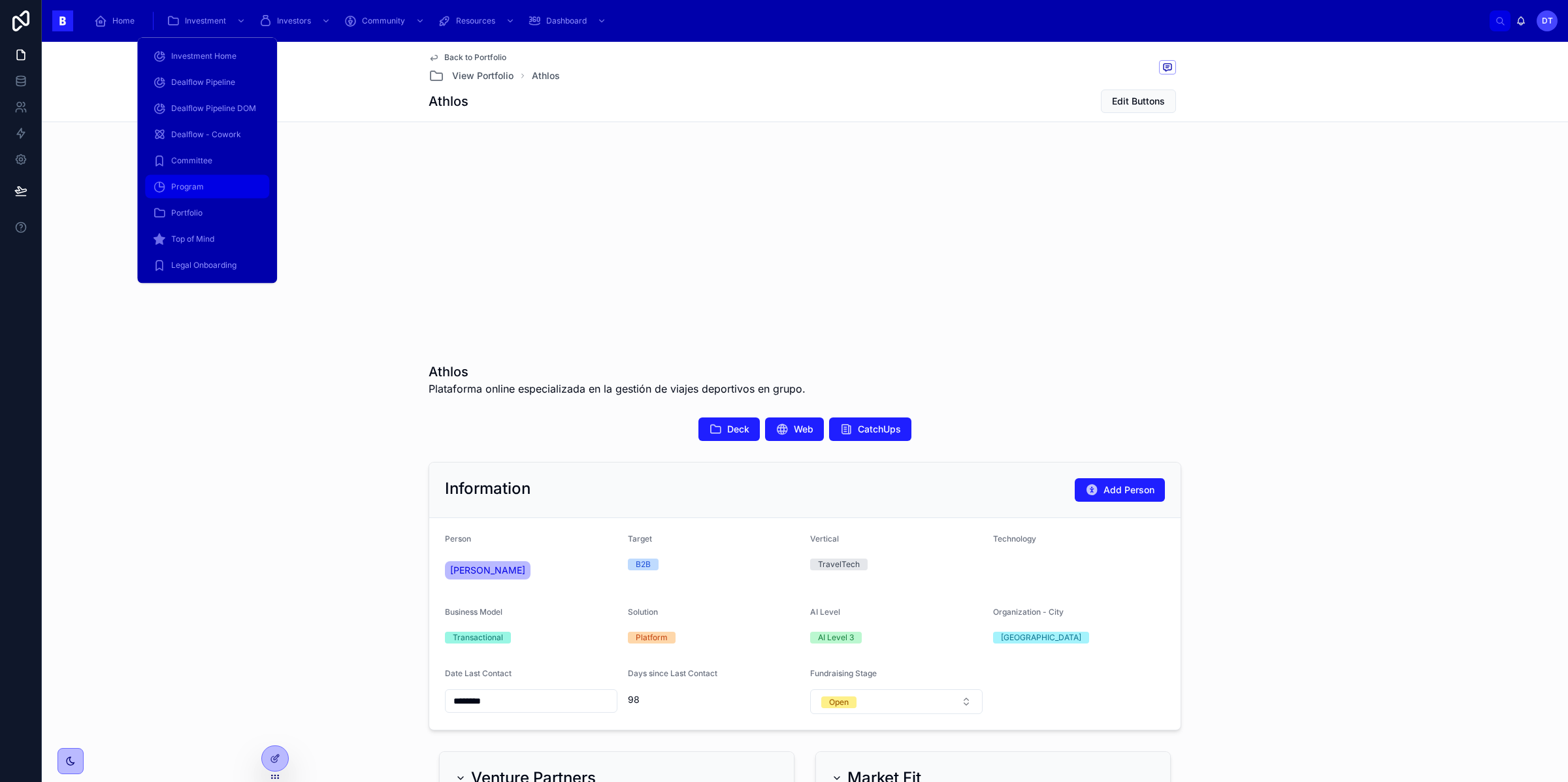
click at [206, 188] on div "Program" at bounding box center [207, 187] width 109 height 21
